Goal: Information Seeking & Learning: Learn about a topic

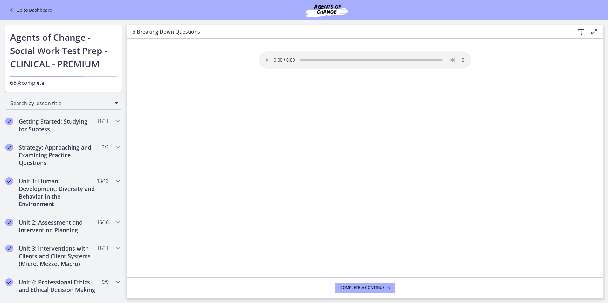
scroll to position [429, 0]
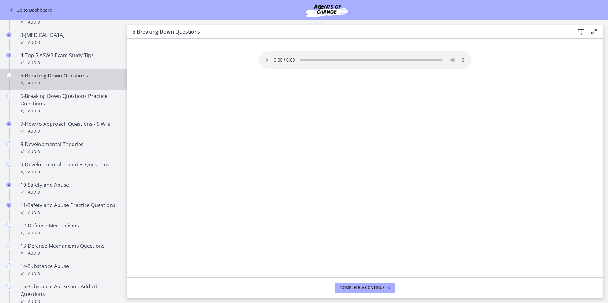
click at [402, 77] on div "Your browser doesn't support the audio element. Download it here" at bounding box center [365, 164] width 222 height 226
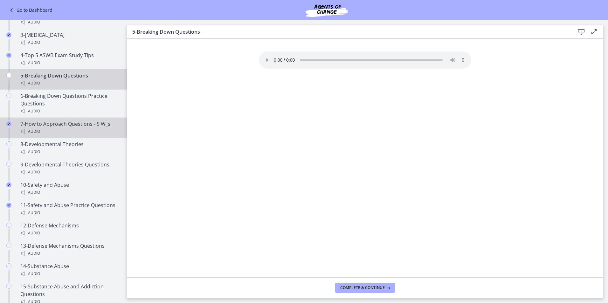
click at [83, 135] on div "Audio" at bounding box center [69, 132] width 99 height 8
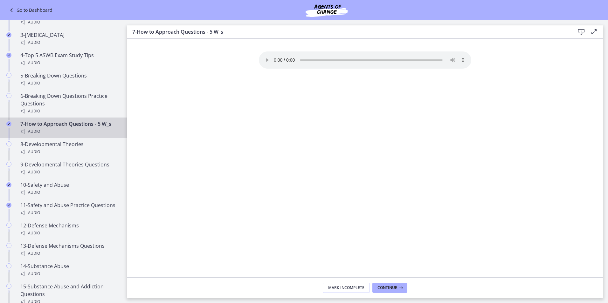
click at [16, 11] on icon at bounding box center [12, 10] width 9 height 8
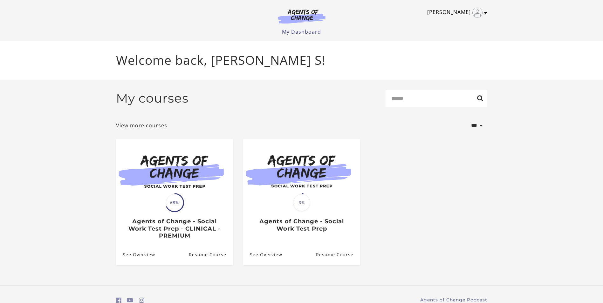
click at [457, 13] on link "Alicia S" at bounding box center [455, 13] width 57 height 10
click at [445, 41] on link "Sign Out" at bounding box center [461, 44] width 56 height 11
